Goal: Entertainment & Leisure: Consume media (video, audio)

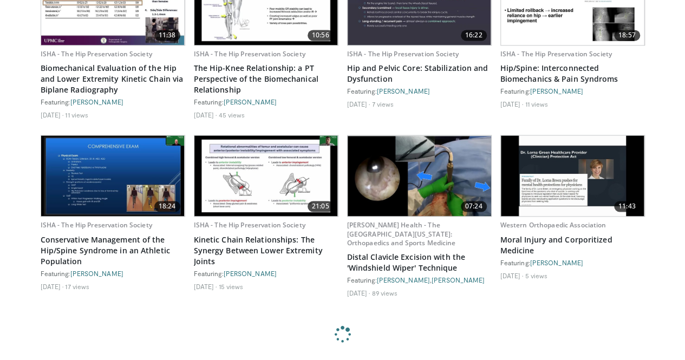
scroll to position [236, 0]
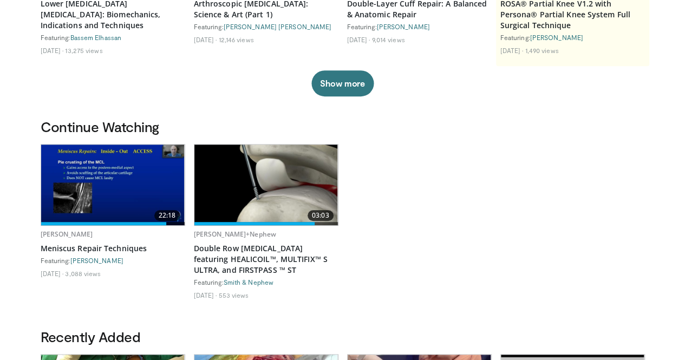
click at [55, 207] on img at bounding box center [113, 185] width 144 height 81
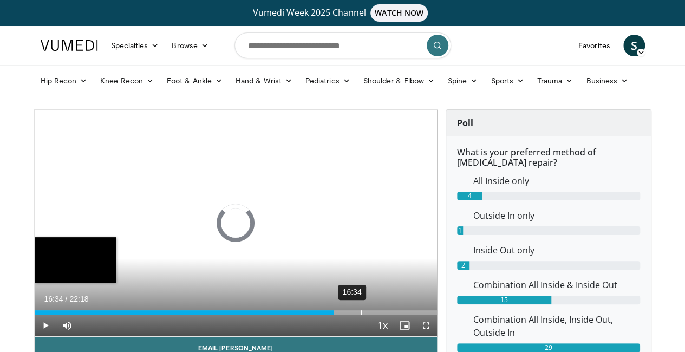
drag, startPoint x: 224, startPoint y: 266, endPoint x: 333, endPoint y: 329, distance: 125.7
click at [333, 315] on div "Loaded : 0.00% 16:34 16:33" at bounding box center [236, 309] width 402 height 10
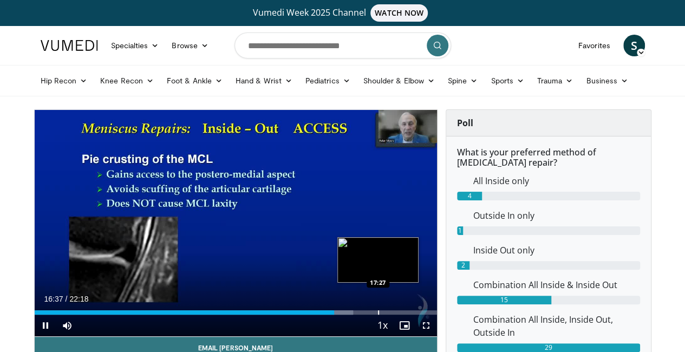
click at [350, 315] on div "Loaded : 79.18% 16:37 17:27" at bounding box center [236, 309] width 402 height 10
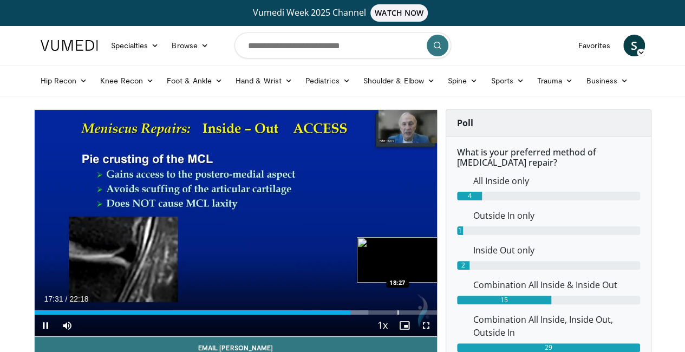
click at [369, 315] on div "Loaded : 82.99% 17:31 18:27" at bounding box center [236, 312] width 402 height 4
click at [385, 315] on div "Loaded : 87.40% 18:28 19:10" at bounding box center [236, 309] width 402 height 10
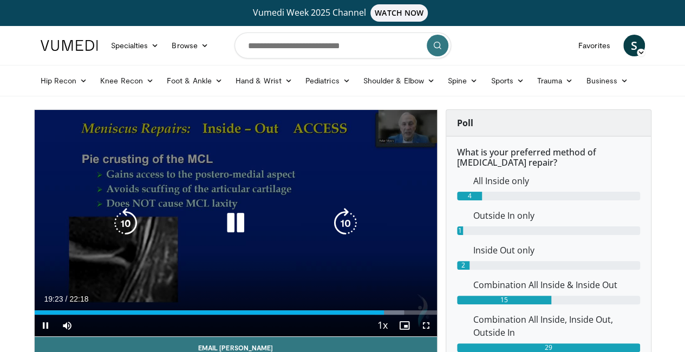
click at [220, 238] on icon "Video Player" at bounding box center [235, 223] width 30 height 30
